Goal: Task Accomplishment & Management: Use online tool/utility

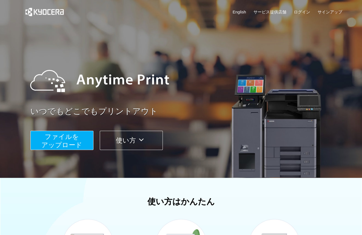
click at [57, 141] on span "ファイルを ​​アップロード" at bounding box center [61, 141] width 41 height 16
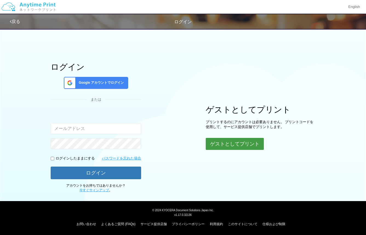
click at [221, 144] on button "ゲストとしてプリント" at bounding box center [235, 144] width 58 height 12
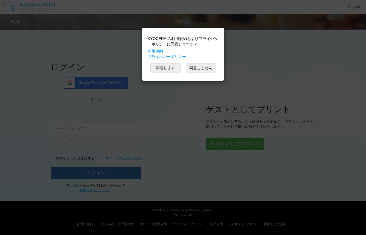
click at [168, 69] on button "同意します" at bounding box center [165, 67] width 30 height 9
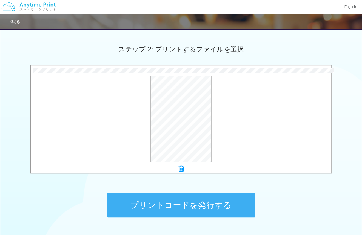
scroll to position [155, 0]
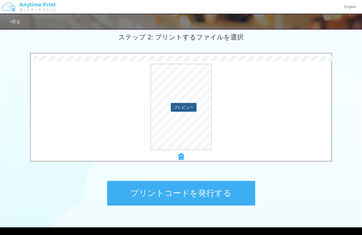
click at [188, 104] on button "プレビュー" at bounding box center [184, 107] width 26 height 9
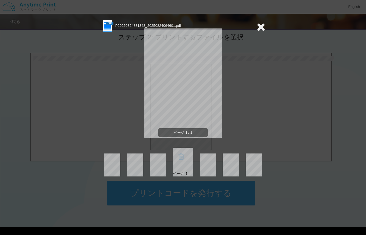
click at [264, 26] on icon at bounding box center [261, 26] width 8 height 11
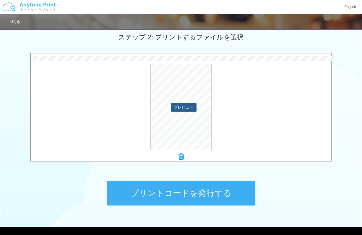
click at [187, 104] on button "プレビュー" at bounding box center [184, 107] width 26 height 9
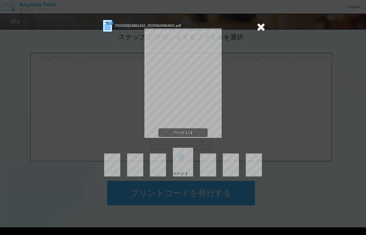
click at [261, 24] on icon at bounding box center [261, 26] width 8 height 11
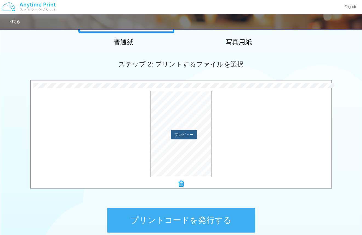
scroll to position [128, 0]
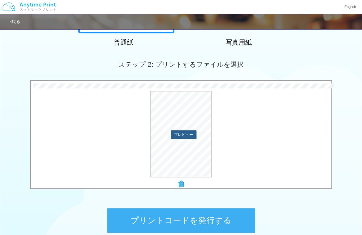
click at [185, 132] on button "プレビュー" at bounding box center [184, 134] width 26 height 9
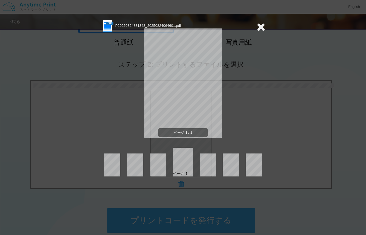
click at [225, 61] on div "ページ 1 / 1" at bounding box center [183, 88] width 164 height 110
click at [265, 23] on icon at bounding box center [261, 26] width 8 height 11
